Goal: Contribute content: Contribute content

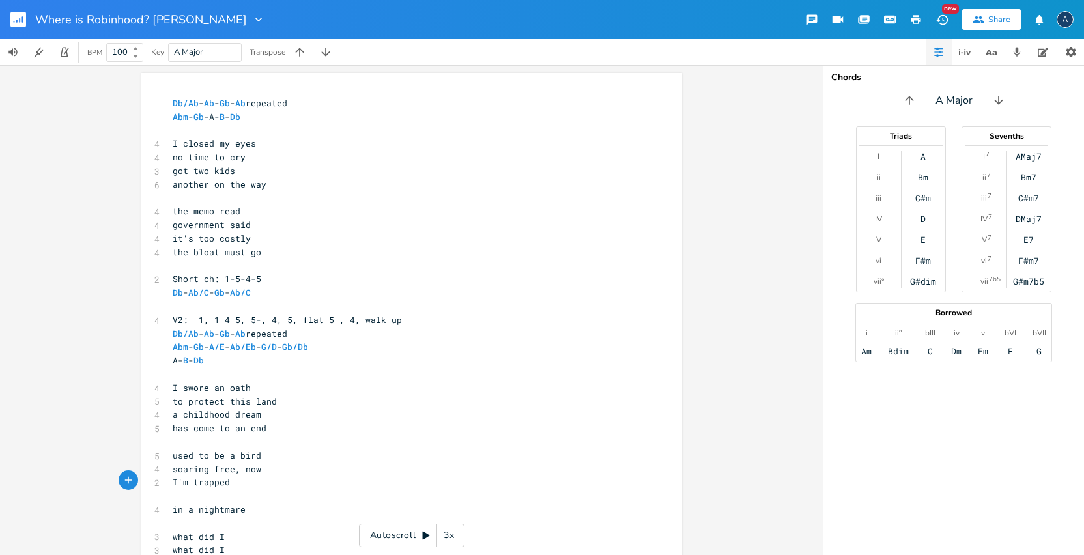
scroll to position [0, 1]
click at [14, 23] on rect "button" at bounding box center [18, 20] width 16 height 16
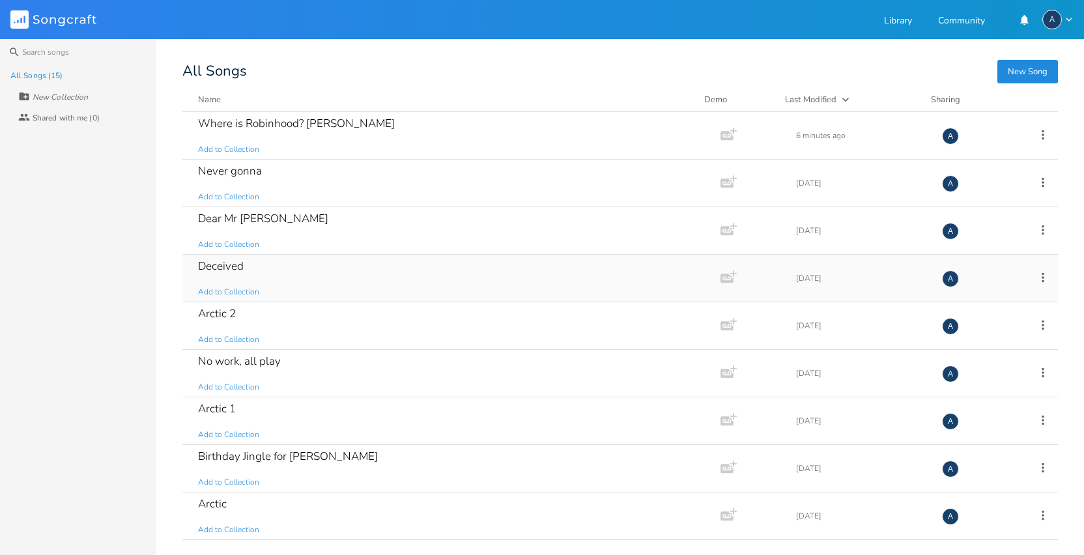
click at [282, 260] on div "Deceived Add to Collection" at bounding box center [448, 278] width 501 height 47
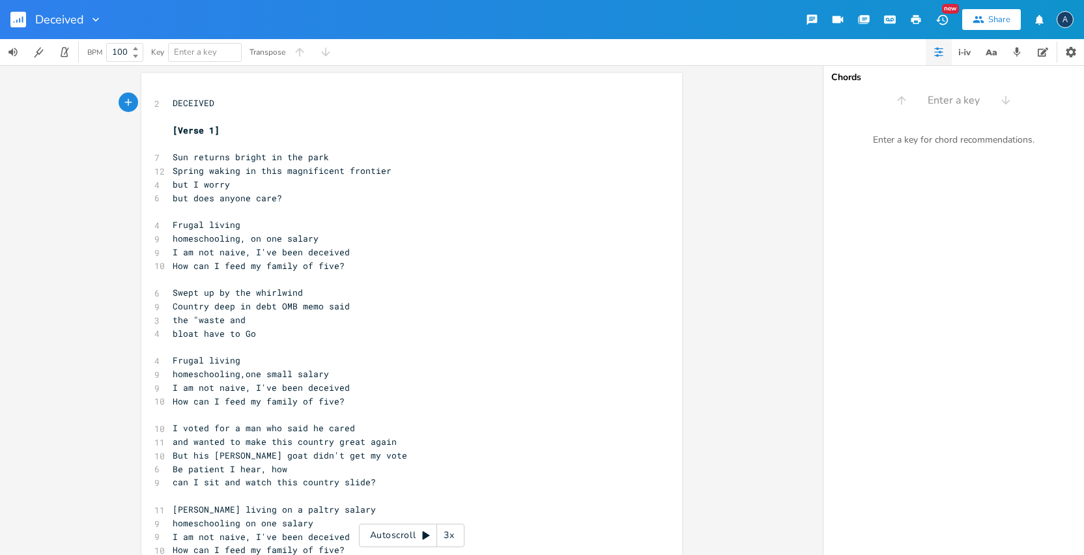
click at [299, 118] on pre "​" at bounding box center [405, 117] width 470 height 14
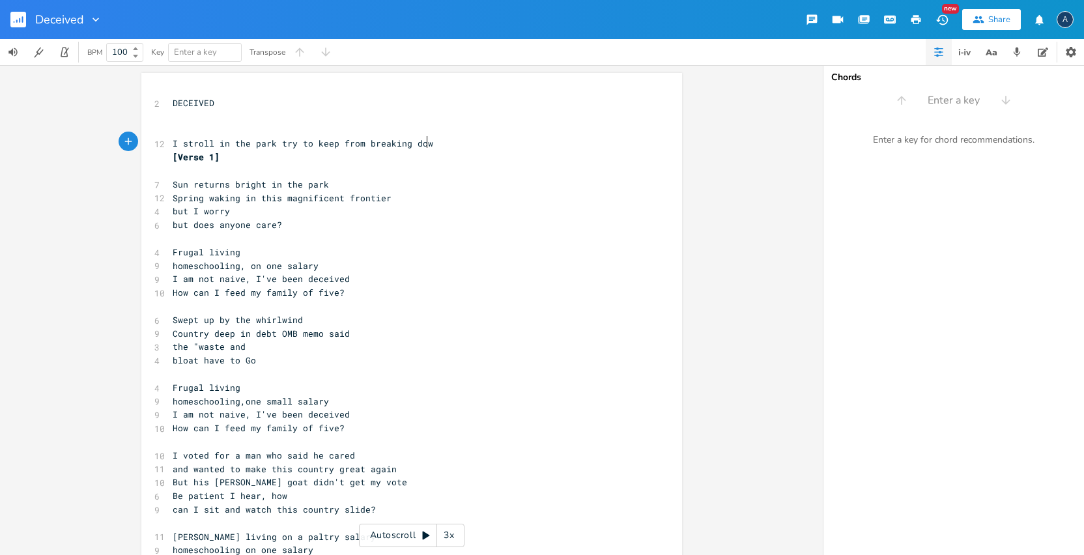
scroll to position [0, 159]
type textarea "I stroll in the park try to keep from breaking down"
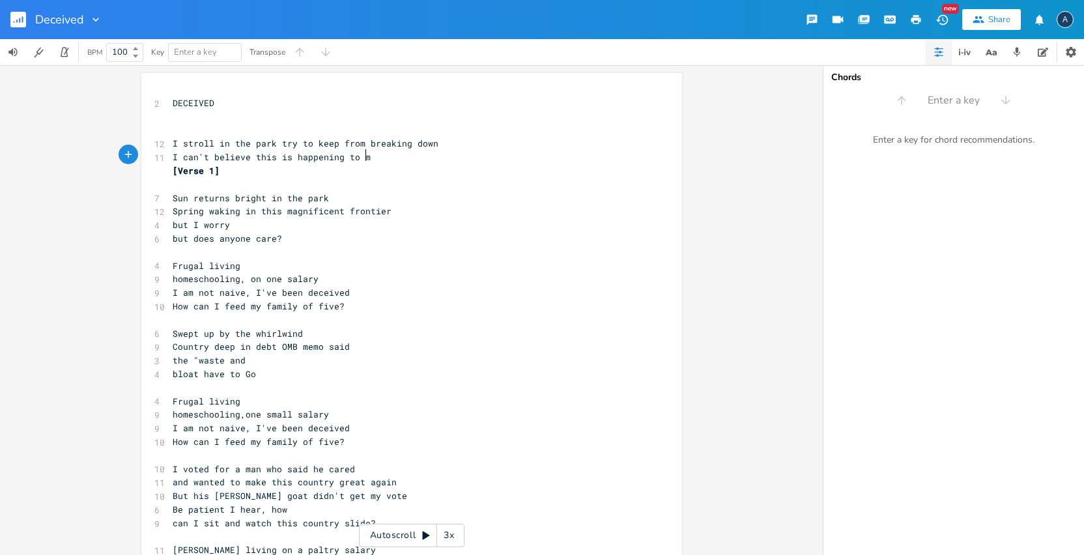
scroll to position [0, 120]
type textarea "I can't believe this is happening to me after all these years."
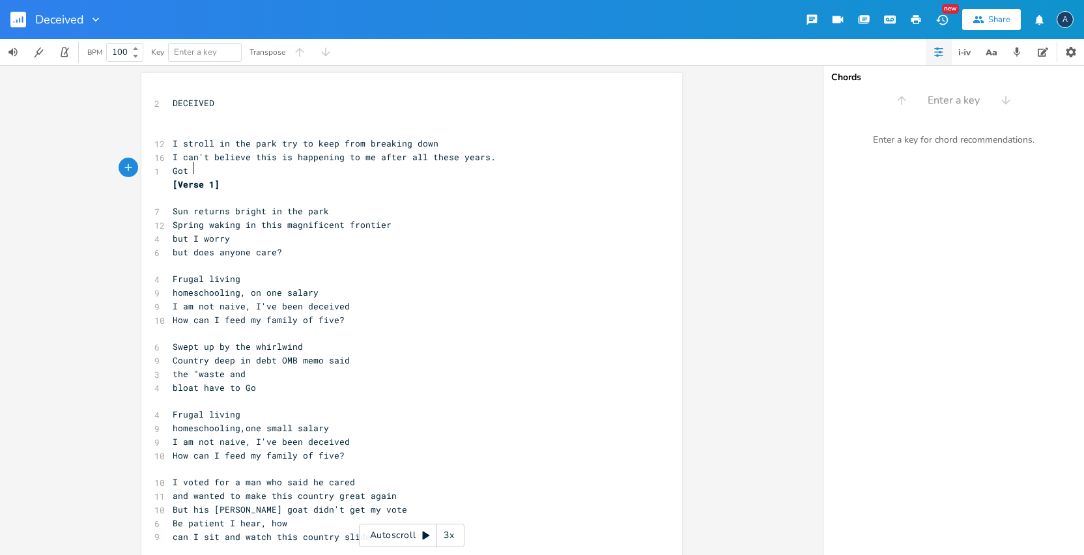
scroll to position [0, 13]
type textarea "Got 2 kids and another on the way"
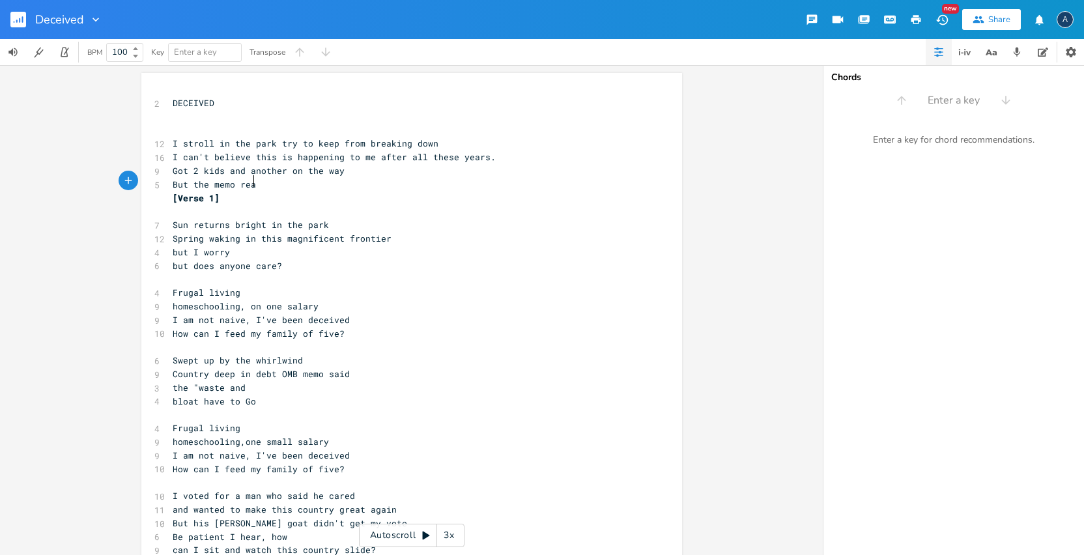
scroll to position [0, 62]
type textarea "But the memo read, ger"
type textarea "overmnat said the waste and bloat w"
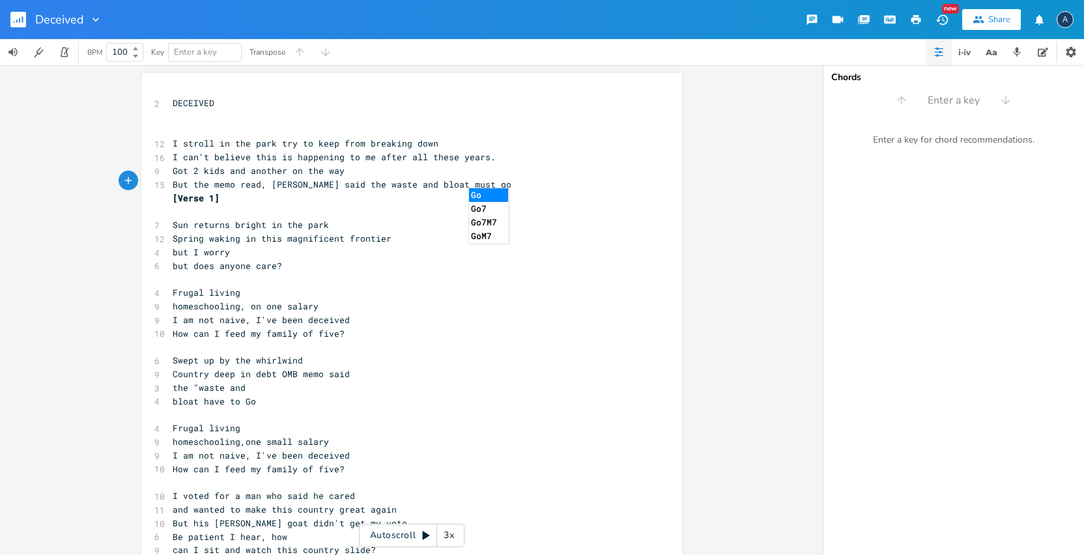
type textarea "must go."
drag, startPoint x: 396, startPoint y: 156, endPoint x: 339, endPoint y: 156, distance: 56.7
click at [339, 156] on span "I can't believe this is happening to me after all these years." at bounding box center [334, 157] width 323 height 12
type textarea "after working"
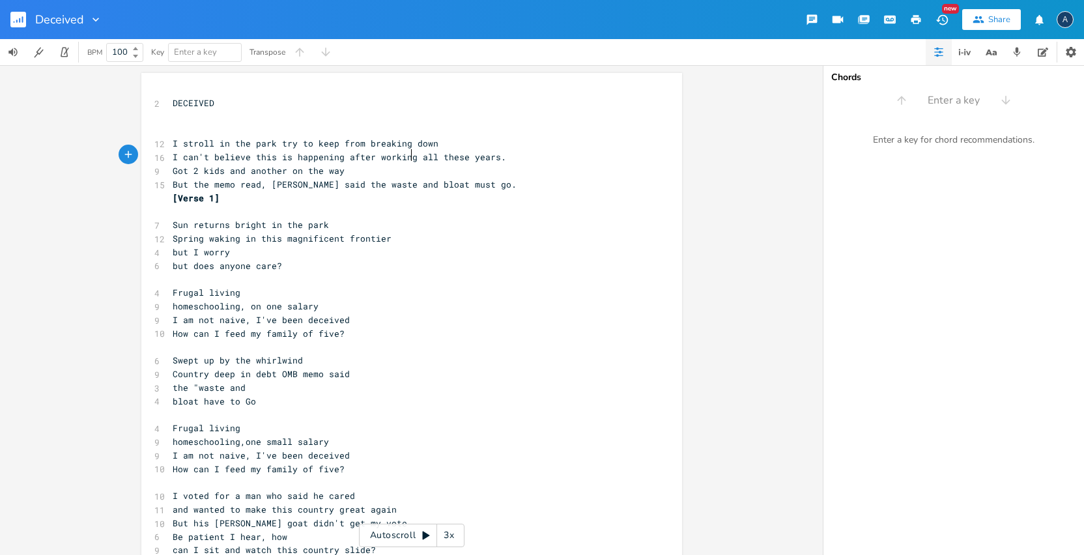
scroll to position [0, 43]
drag, startPoint x: 337, startPoint y: 182, endPoint x: 165, endPoint y: 182, distance: 171.9
click at [170, 182] on pre "But the memo read, [PERSON_NAME] said the waste and bloat must go." at bounding box center [405, 185] width 470 height 14
type textarea "the memo said [PERSON_NAME] is too costly t"
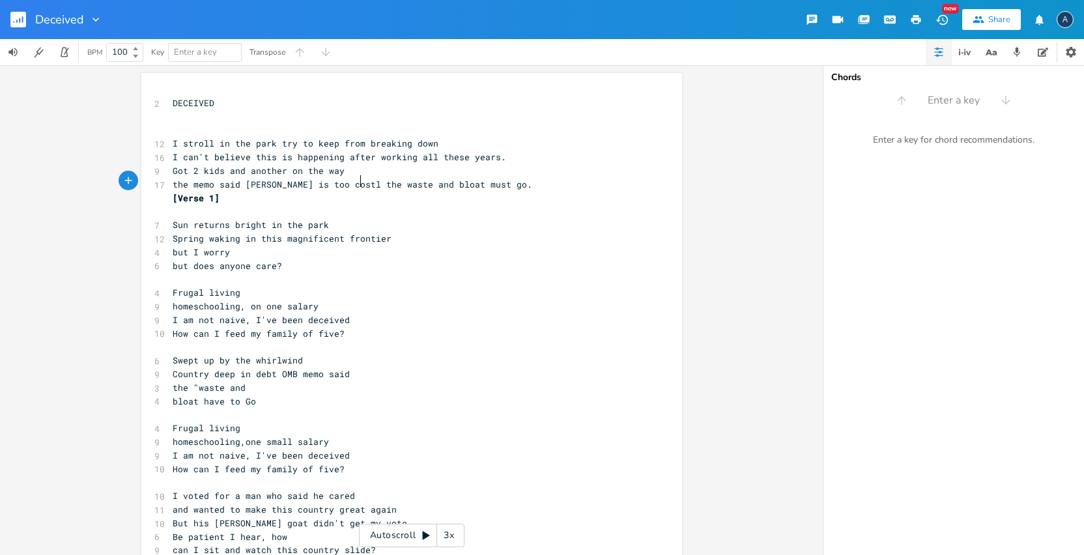
type textarea "y"
click at [365, 180] on span "the memo said [PERSON_NAME] is too costly the waste and bloat must go." at bounding box center [355, 184] width 365 height 12
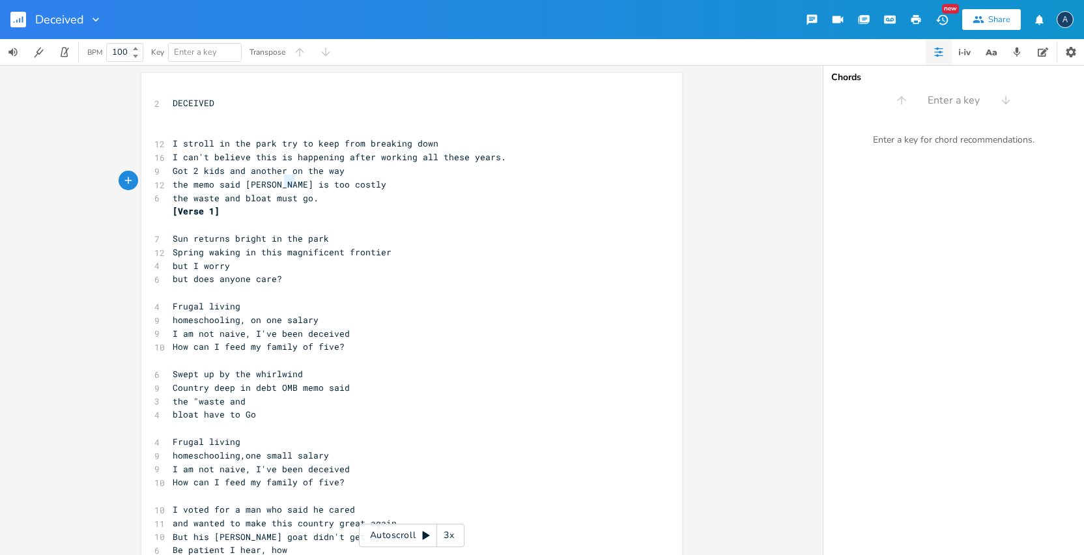
type textarea "nte"
drag, startPoint x: 292, startPoint y: 180, endPoint x: 274, endPoint y: 181, distance: 18.2
click at [274, 181] on span "the memo said [PERSON_NAME] is too costly" at bounding box center [280, 184] width 214 height 12
type textarea "ent"
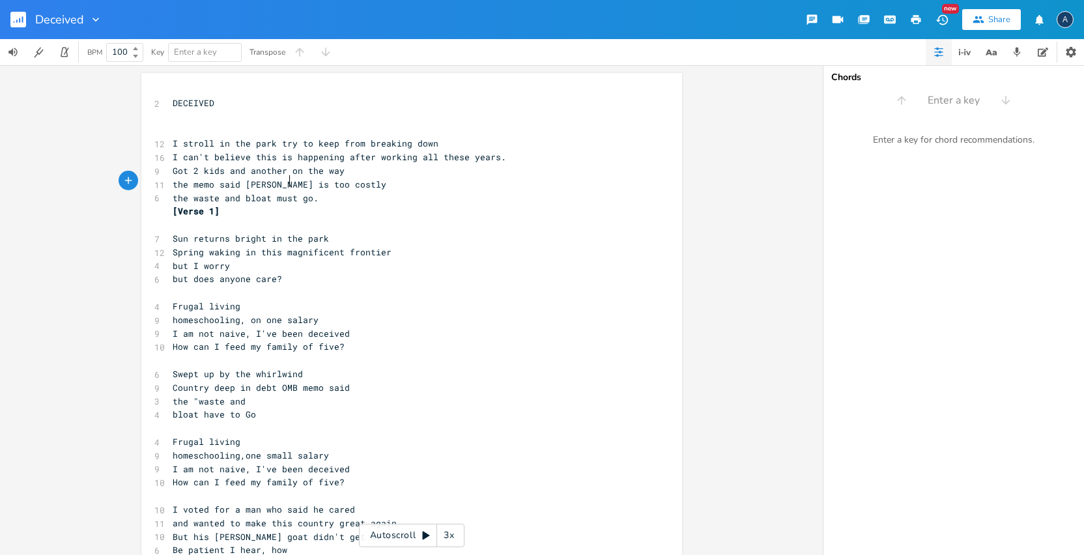
scroll to position [0, 10]
drag, startPoint x: 338, startPoint y: 152, endPoint x: 259, endPoint y: 154, distance: 79.5
click at [260, 153] on span "I can't believe this is happening after working all these years." at bounding box center [339, 157] width 333 height 12
type textarea "e memo"
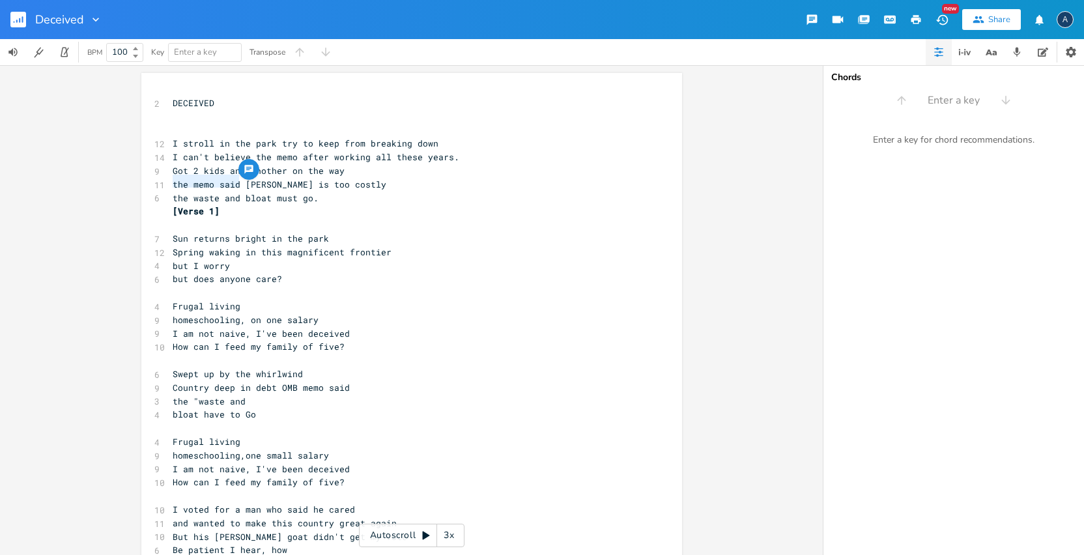
drag, startPoint x: 236, startPoint y: 182, endPoint x: 163, endPoint y: 181, distance: 72.9
click at [163, 181] on div "the memo said x 2 DECEIVED ​ ​ 12 I stroll in the park try to keep from breakin…" at bounding box center [411, 405] width 540 height 665
type textarea "but"
drag, startPoint x: 251, startPoint y: 183, endPoint x: 234, endPoint y: 183, distance: 16.3
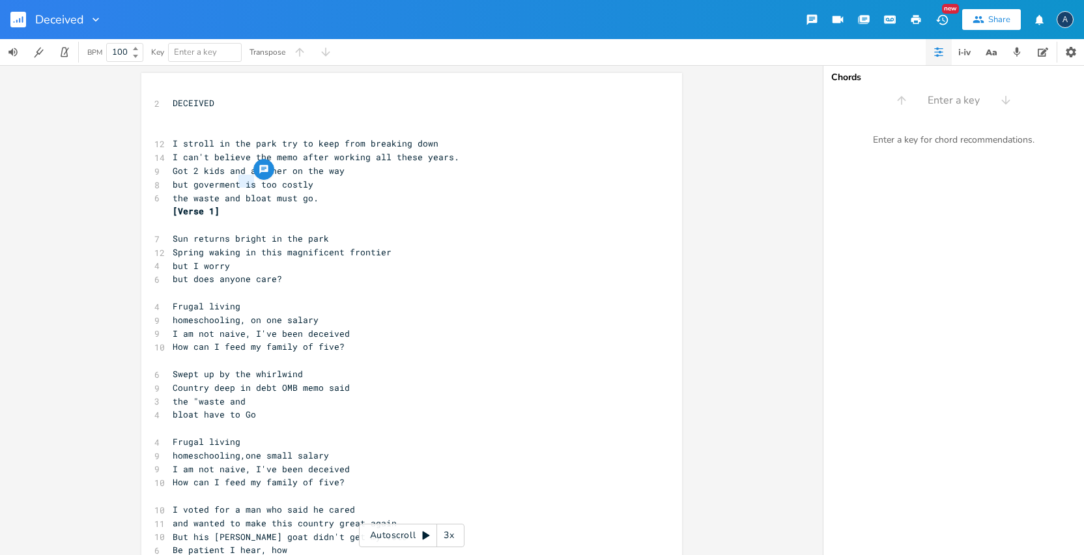
click at [234, 183] on span "but goverment is too costly" at bounding box center [243, 184] width 141 height 12
type textarea "'s"
drag, startPoint x: 295, startPoint y: 141, endPoint x: 161, endPoint y: 143, distance: 134.2
click at [161, 143] on div "I stroll in the park try x 2 DECEIVED ​ ​ 12 I stroll in the park try to keep f…" at bounding box center [411, 405] width 540 height 665
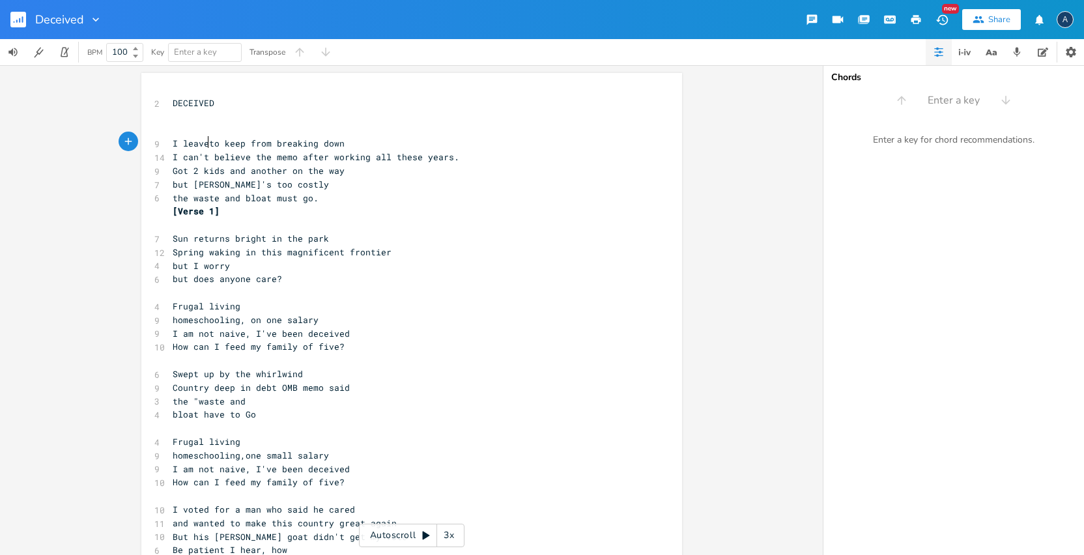
scroll to position [0, 21]
type textarea "I leave our cabin"
drag, startPoint x: 204, startPoint y: 156, endPoint x: 166, endPoint y: 158, distance: 38.5
click at [170, 158] on pre "I can't believe the memo after working all these years." at bounding box center [405, 157] width 470 height 14
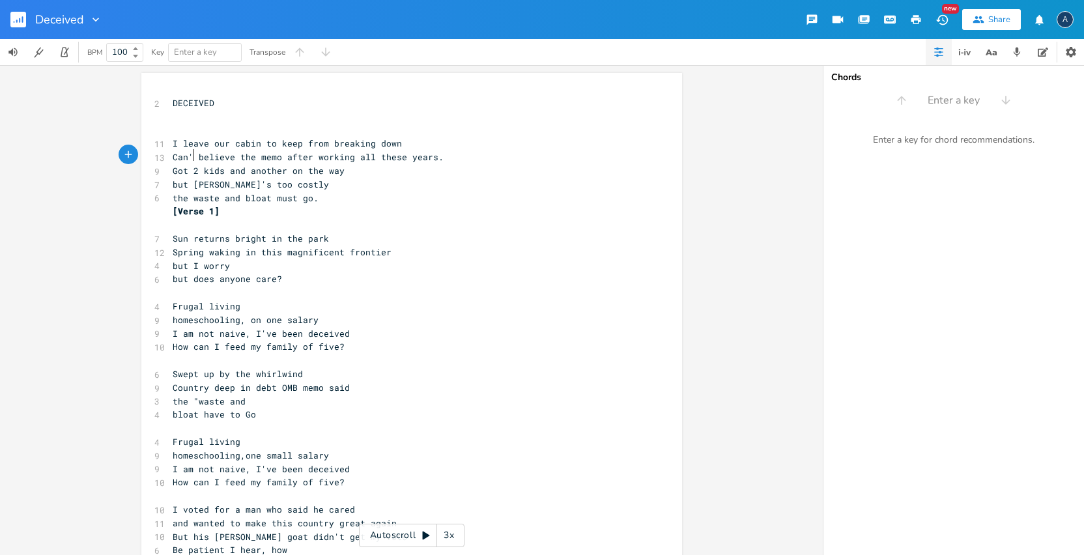
type textarea "Can't"
click at [392, 143] on pre "I leave our cabin to keep from breaking down" at bounding box center [405, 144] width 470 height 14
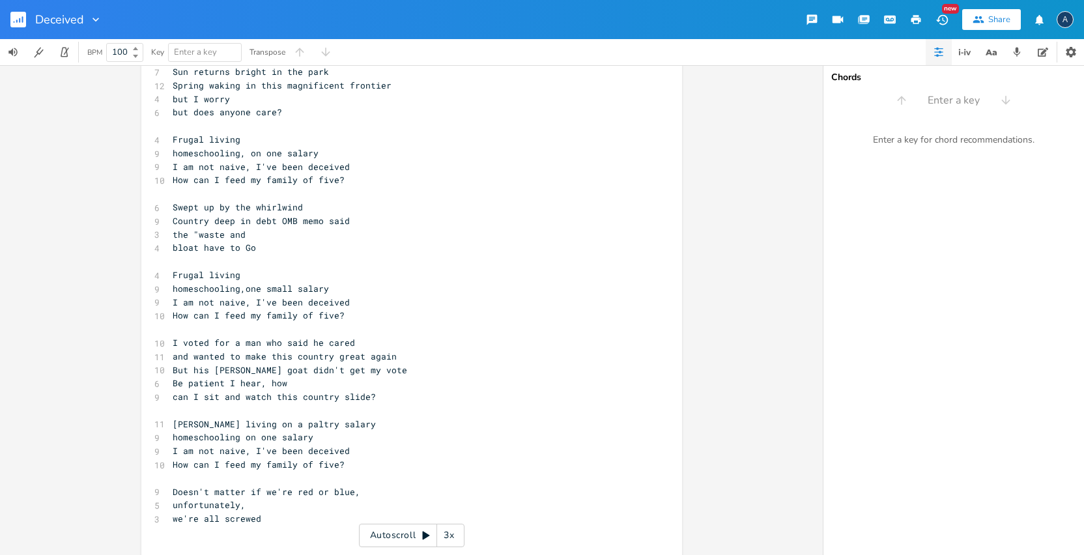
scroll to position [0, 0]
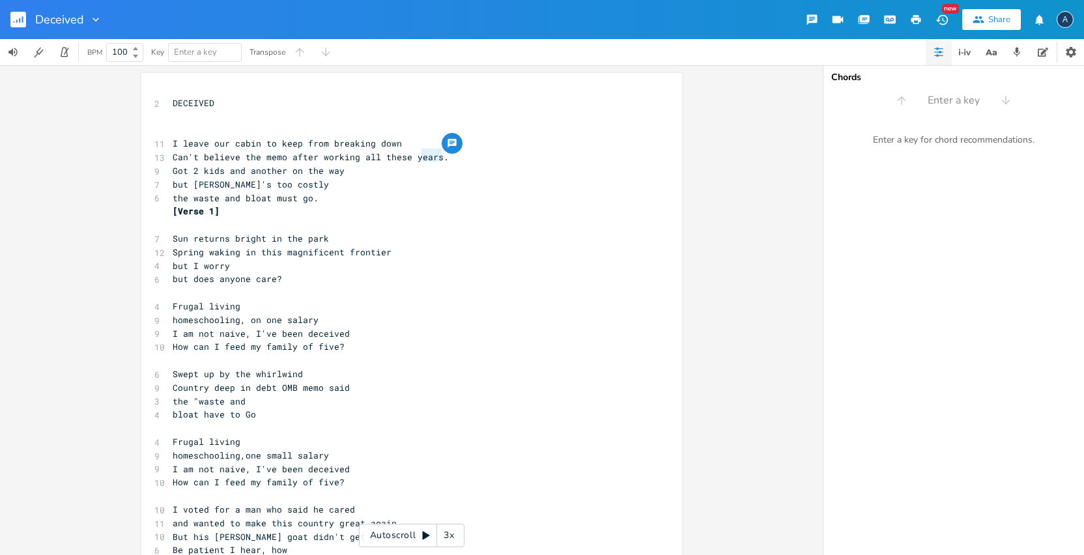
type textarea "ears."
drag, startPoint x: 440, startPoint y: 154, endPoint x: 410, endPoint y: 154, distance: 29.3
click at [410, 154] on pre "Can't believe the memo after working all these years." at bounding box center [405, 157] width 470 height 14
click at [430, 178] on pre "but [PERSON_NAME]'s too costly" at bounding box center [405, 185] width 470 height 14
drag, startPoint x: 436, startPoint y: 156, endPoint x: 260, endPoint y: 155, distance: 175.8
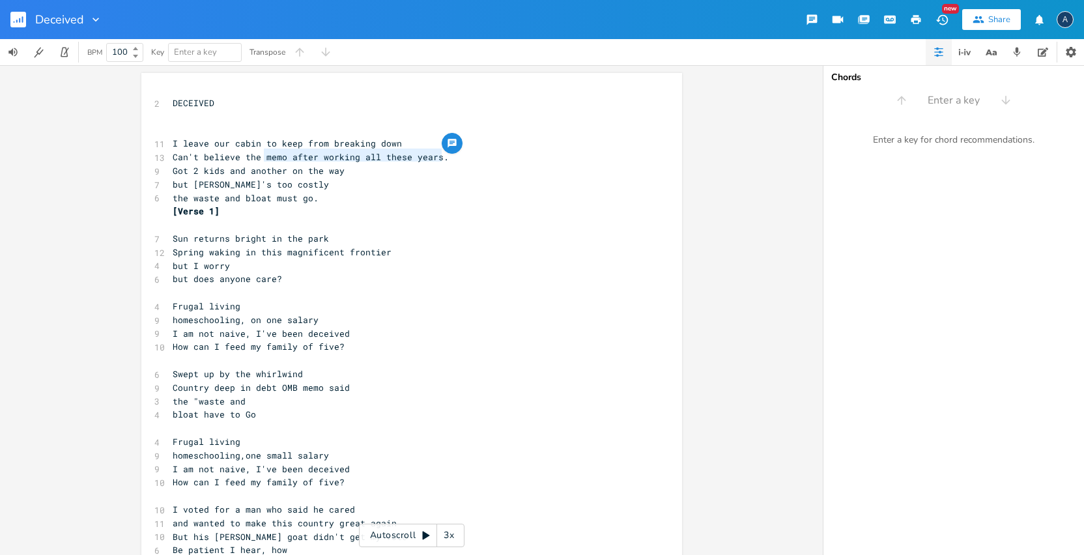
click at [260, 155] on span "Can't believe the memo after working all these years." at bounding box center [311, 157] width 276 height 12
type textarea "country is letting me down"
click at [188, 182] on span "but [PERSON_NAME]'s too costly" at bounding box center [251, 184] width 156 height 12
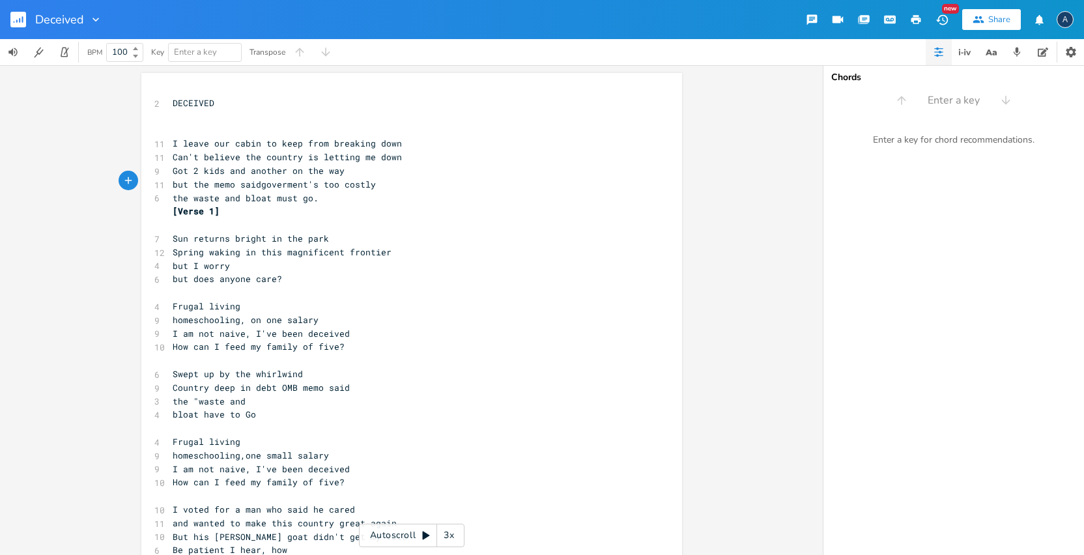
type textarea "the memo said"
type textarea "goverment's too costly"
drag, startPoint x: 381, startPoint y: 180, endPoint x: 260, endPoint y: 181, distance: 121.1
click at [260, 181] on pre "but the memo said [PERSON_NAME]'s too costly" at bounding box center [405, 185] width 470 height 14
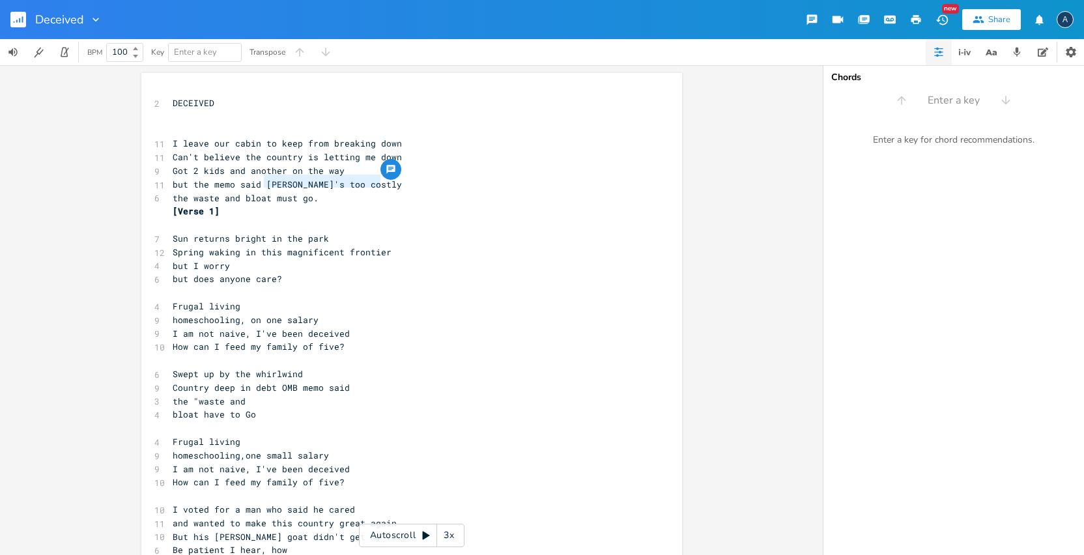
click at [255, 156] on span "Can't believe the country is letting me down" at bounding box center [287, 157] width 229 height 12
type textarea "is"
drag, startPoint x: 238, startPoint y: 154, endPoint x: 167, endPoint y: 155, distance: 71.6
click at [170, 155] on pre "Can't believe this country is letting me down" at bounding box center [405, 157] width 470 height 14
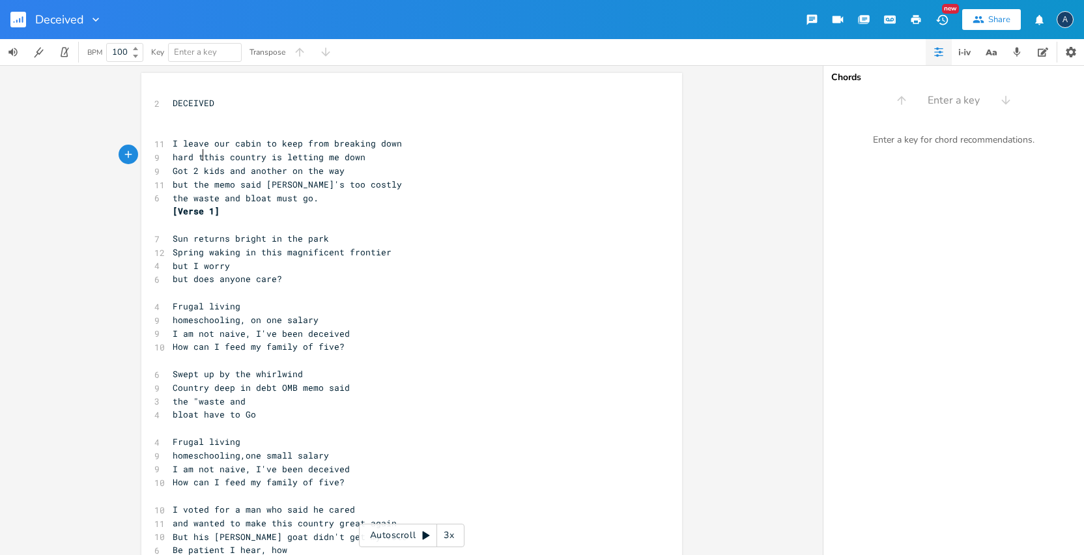
scroll to position [0, 23]
type textarea "hard to believe"
drag, startPoint x: 329, startPoint y: 156, endPoint x: 313, endPoint y: 156, distance: 16.3
click at [312, 157] on span "hard to believe this country is letting me down" at bounding box center [295, 157] width 245 height 12
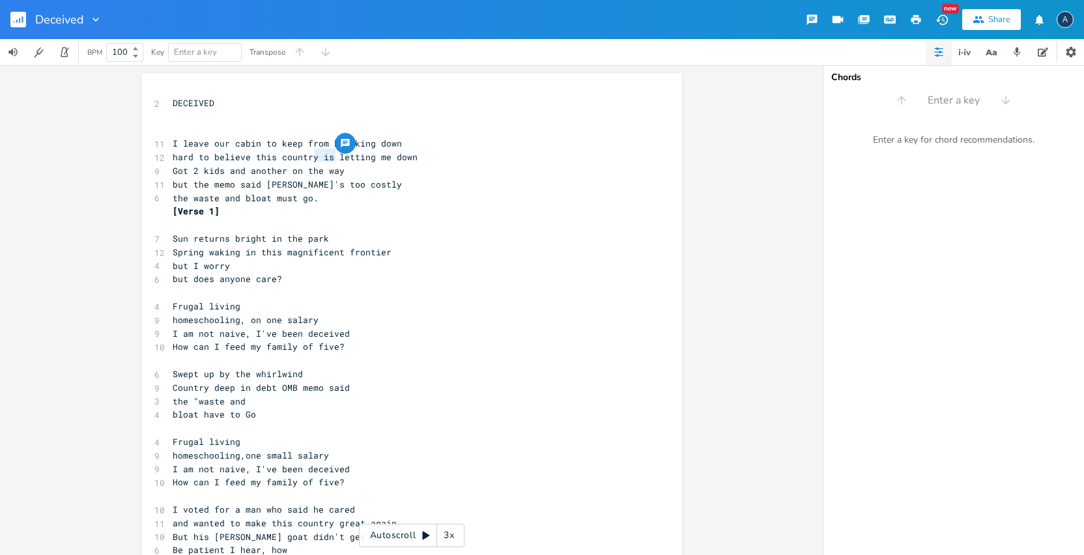
scroll to position [0, 5]
type textarea "'s"
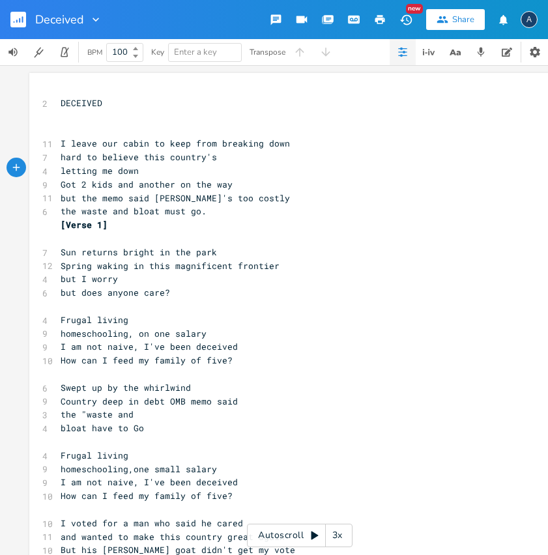
scroll to position [0, 4]
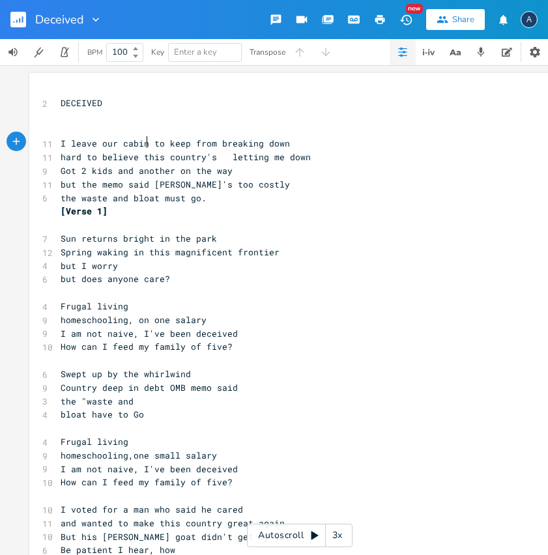
click at [145, 142] on span "I leave our cabin to keep from breaking down" at bounding box center [175, 143] width 229 height 12
click at [221, 154] on span "hard to believe this country's letting me down" at bounding box center [186, 157] width 250 height 12
drag, startPoint x: 94, startPoint y: 139, endPoint x: 53, endPoint y: 141, distance: 40.4
click at [58, 140] on pre "I leave our cabin to keep from breaking down" at bounding box center [293, 144] width 470 height 14
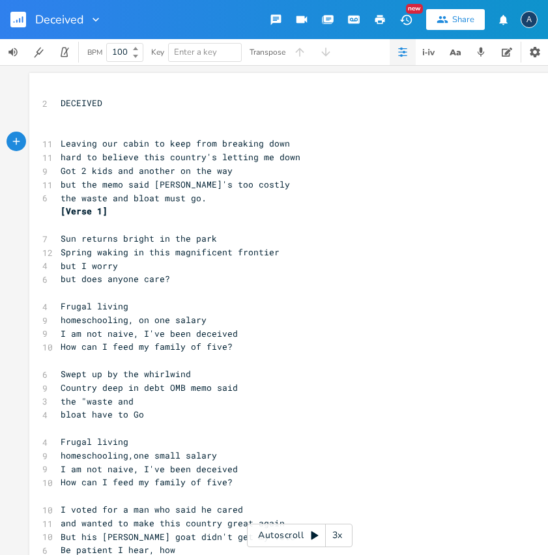
type textarea "Leavinga"
click at [219, 191] on pre "the waste and bloat must go." at bounding box center [293, 198] width 470 height 14
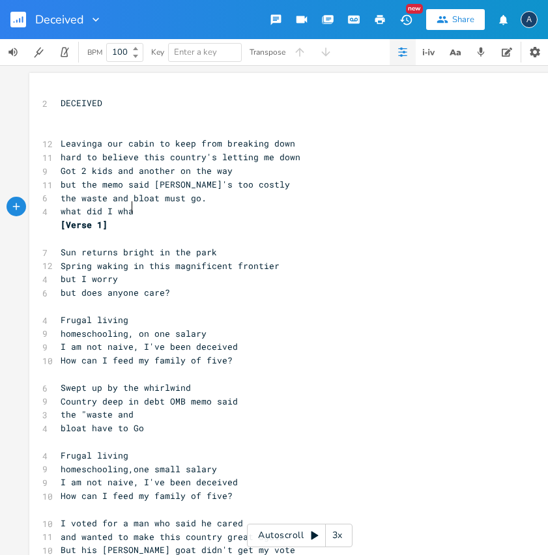
scroll to position [0, 50]
type textarea "what did I what did I do to"
click at [61, 182] on span "but the memo said [PERSON_NAME]'s too costly" at bounding box center [175, 184] width 229 height 12
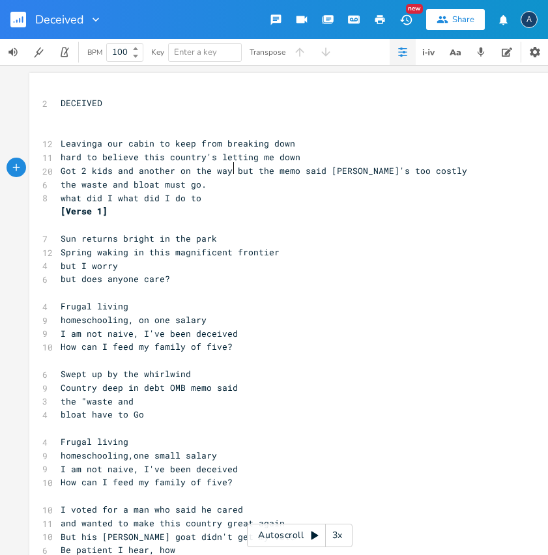
scroll to position [0, 1]
click at [295, 168] on span "Got 2 kids and another on the way but the memo said [PERSON_NAME]'s too costly" at bounding box center [264, 171] width 406 height 12
click at [322, 169] on span "Got 2 kids and another on the way but the memo said [PERSON_NAME]'s too costly" at bounding box center [264, 171] width 406 height 12
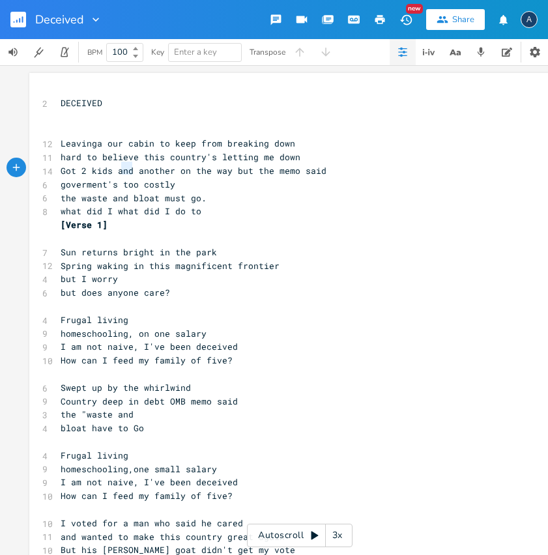
type textarea "and"
drag, startPoint x: 129, startPoint y: 169, endPoint x: 113, endPoint y: 171, distance: 16.3
click at [113, 171] on span "Got 2 kids and another on the way but the memo said" at bounding box center [194, 171] width 266 height 12
type textarea "but"
drag, startPoint x: 227, startPoint y: 167, endPoint x: 209, endPoint y: 169, distance: 17.7
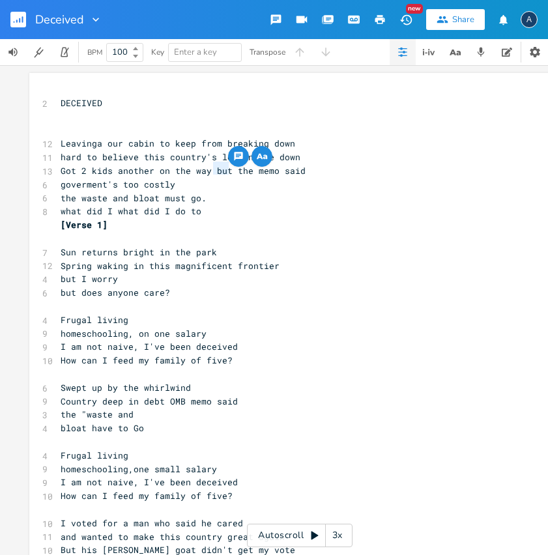
click at [209, 169] on span "Got 2 kids another on the way but the memo said" at bounding box center [183, 171] width 245 height 12
drag, startPoint x: 120, startPoint y: 142, endPoint x: 102, endPoint y: 137, distance: 19.0
click at [70, 146] on span "Leavinga our cabin to keep from breaking down" at bounding box center [178, 143] width 234 height 12
type textarea "f"
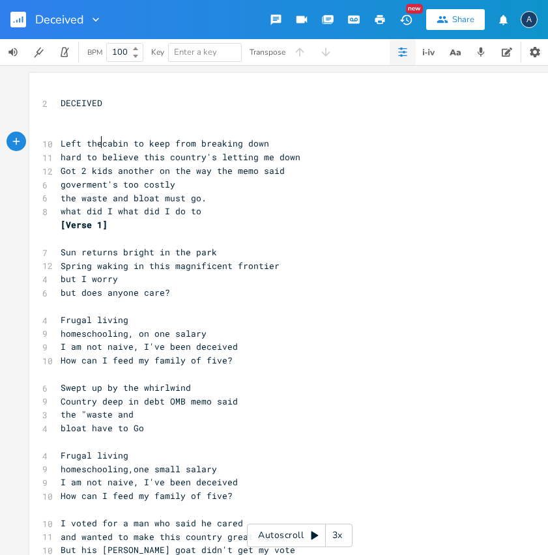
type textarea "ft the"
drag, startPoint x: 146, startPoint y: 169, endPoint x: 110, endPoint y: 171, distance: 35.9
click at [110, 171] on span "Got 2 kids another on the way the memo said" at bounding box center [173, 171] width 224 height 12
type textarea "one more"
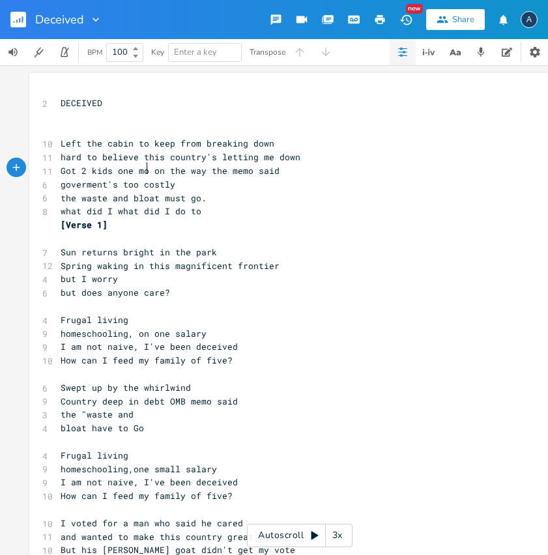
scroll to position [0, 31]
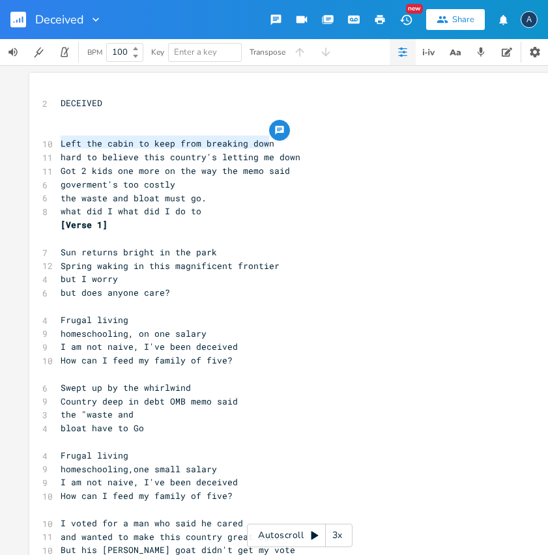
drag, startPoint x: 266, startPoint y: 141, endPoint x: 51, endPoint y: 142, distance: 214.9
click at [51, 142] on div "Left the cabin to keep from breaking down x 2 DECEIVED ​ ​ 10 Left the cabin to…" at bounding box center [299, 412] width 540 height 678
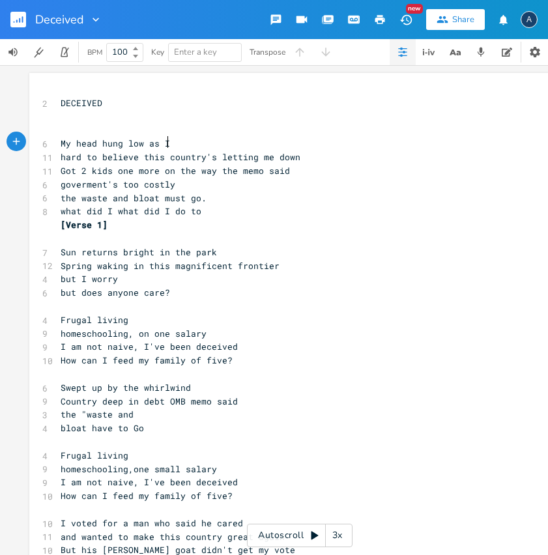
scroll to position [0, 74]
type textarea "My head hung low as I walked out the door"
drag, startPoint x: 290, startPoint y: 167, endPoint x: 260, endPoint y: 167, distance: 30.0
click at [260, 167] on pre "Got 2 kids one more on the way the memo said" at bounding box center [293, 171] width 470 height 14
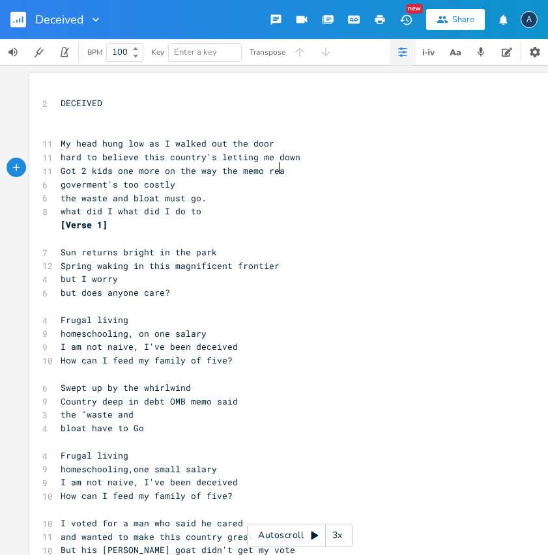
type textarea "reaad"
type textarea "ad"
type textarea "'s"
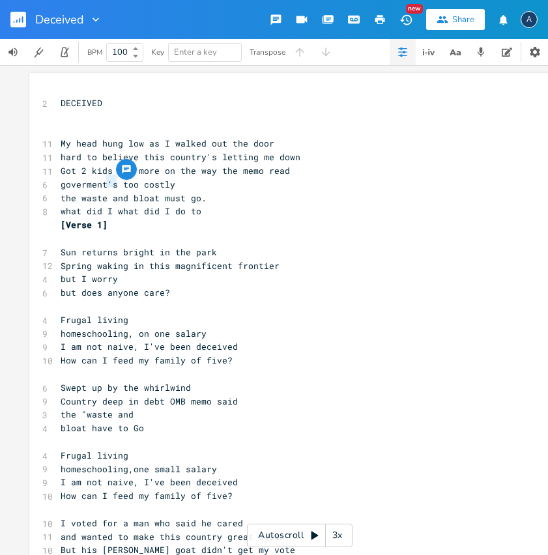
drag, startPoint x: 114, startPoint y: 182, endPoint x: 104, endPoint y: 181, distance: 10.4
click at [104, 181] on span "goverment's too costly" at bounding box center [118, 184] width 115 height 12
type textarea "a"
type textarea "said it's"
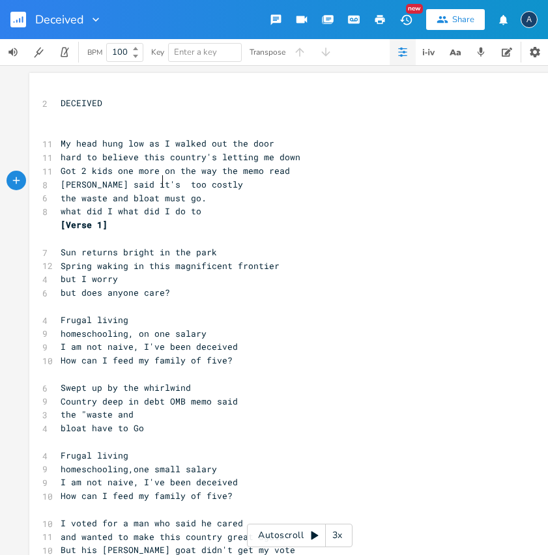
scroll to position [0, 26]
click at [216, 180] on pre "[PERSON_NAME] said it's too costly" at bounding box center [293, 185] width 470 height 14
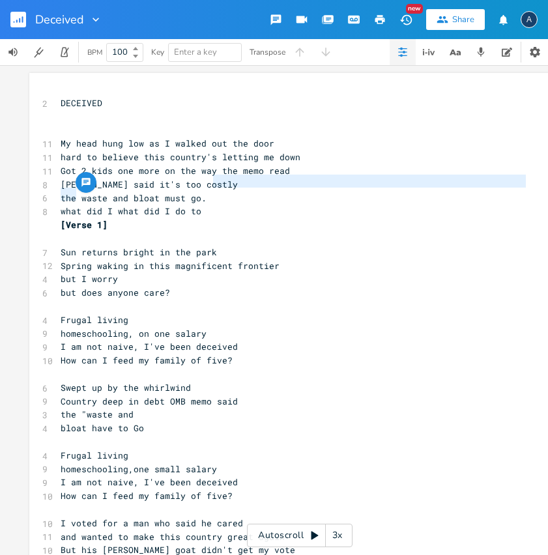
type textarea "[PERSON_NAME] said it's too costly"
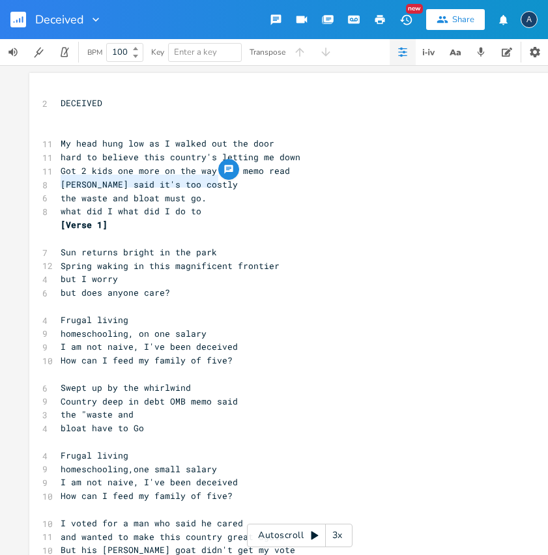
drag, startPoint x: 216, startPoint y: 180, endPoint x: 55, endPoint y: 181, distance: 160.8
click at [58, 181] on pre "[PERSON_NAME] said it's too costly" at bounding box center [293, 185] width 470 height 14
click at [277, 206] on pre "what did I what did I do to" at bounding box center [293, 211] width 470 height 14
type textarea "[PERSON_NAME] said it's too costly"
drag, startPoint x: 215, startPoint y: 182, endPoint x: 48, endPoint y: 186, distance: 166.8
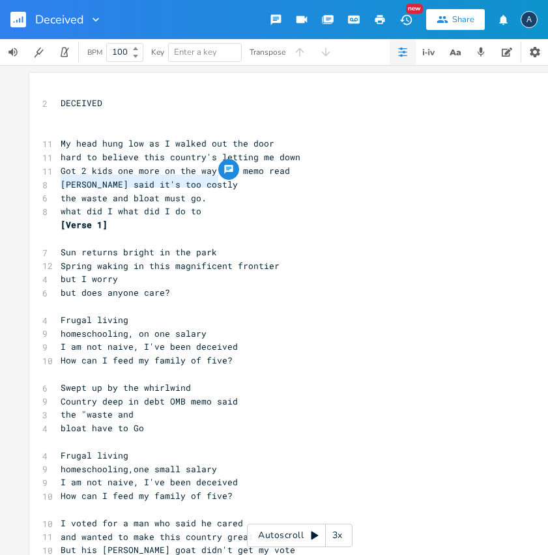
click at [48, 186] on div "[PERSON_NAME] said it's too costly x 2 DECEIVED ​ ​ 11 My head hung low as I wa…" at bounding box center [299, 412] width 540 height 678
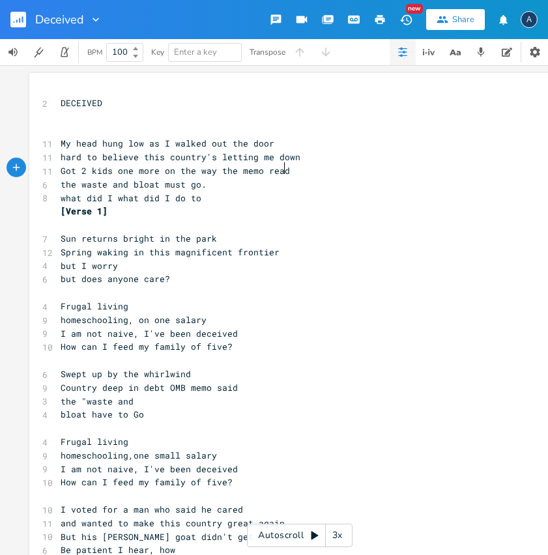
scroll to position [0, 2]
click at [61, 182] on span "the waste and bloat must go." at bounding box center [134, 184] width 146 height 12
type textarea "government said"
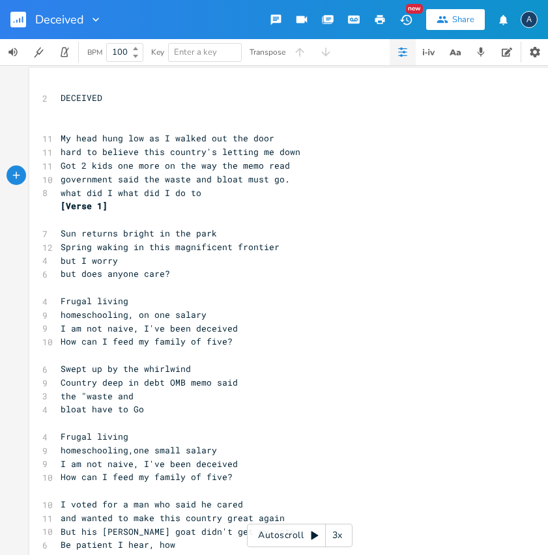
scroll to position [17, 0]
